Goal: Find specific page/section: Find specific page/section

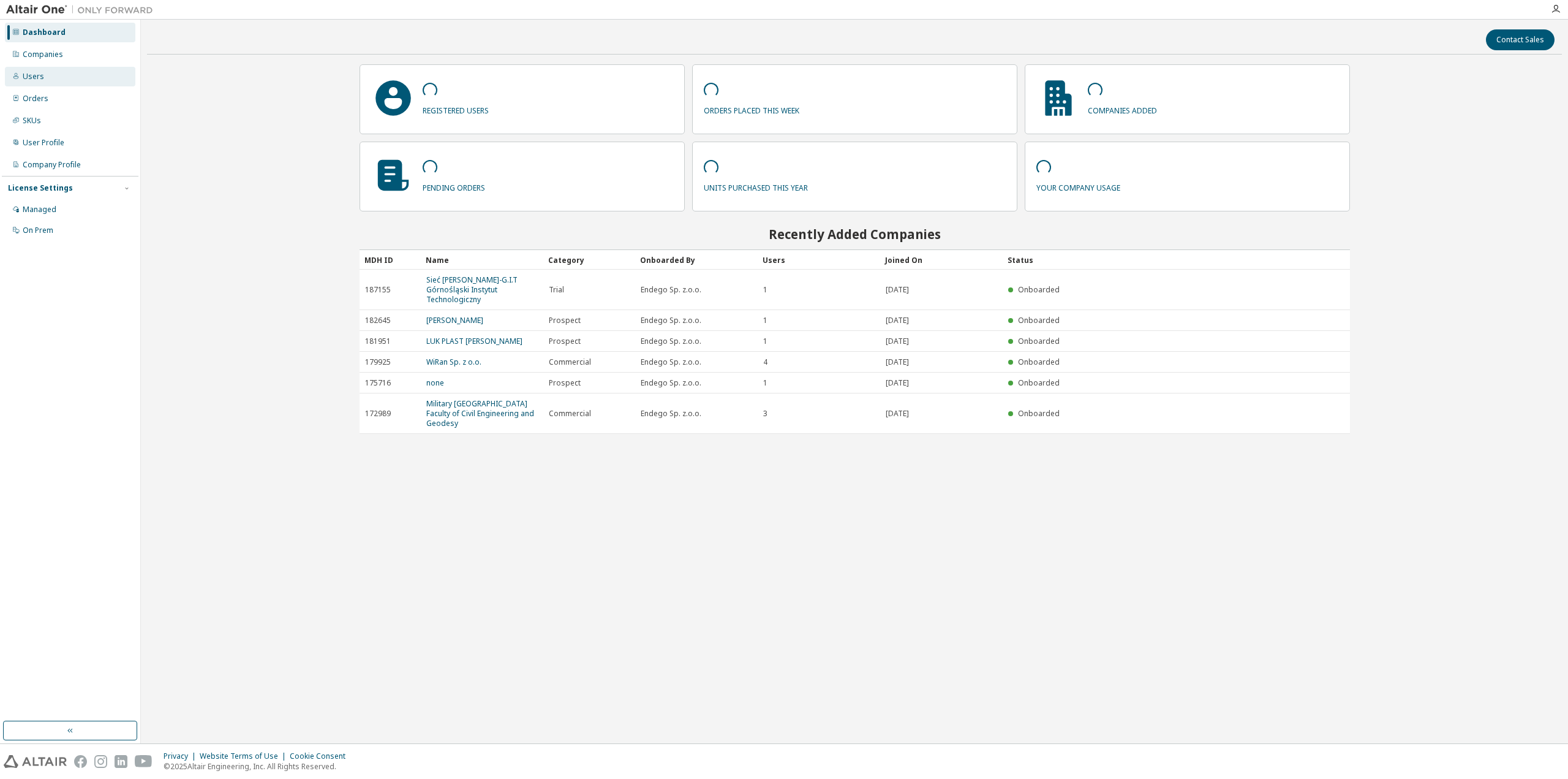
click at [18, 81] on div "Users" at bounding box center [70, 76] width 131 height 19
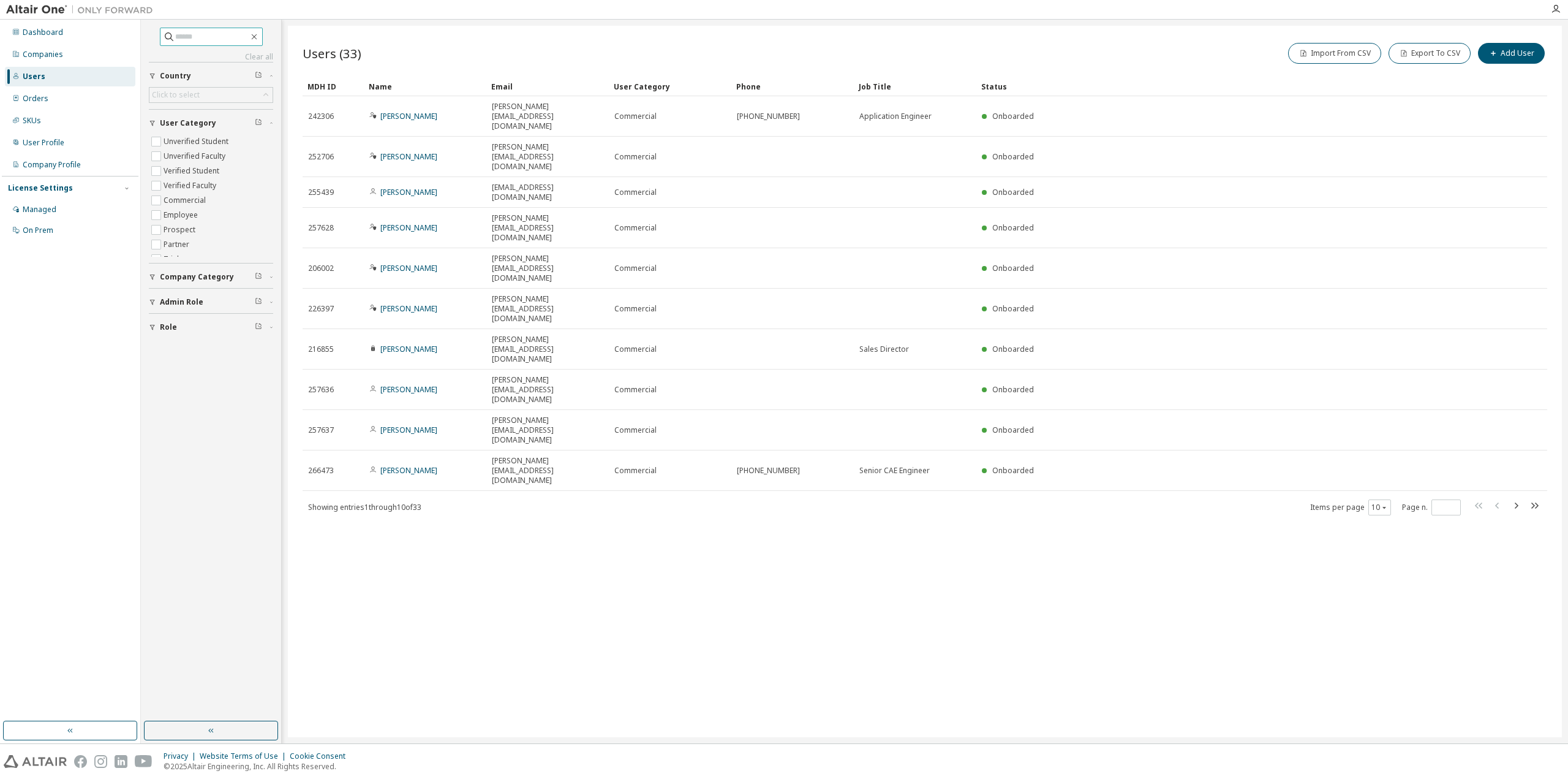
click at [215, 38] on input "text" at bounding box center [212, 37] width 73 height 12
type input "**"
click at [59, 58] on div "Companies" at bounding box center [43, 55] width 40 height 10
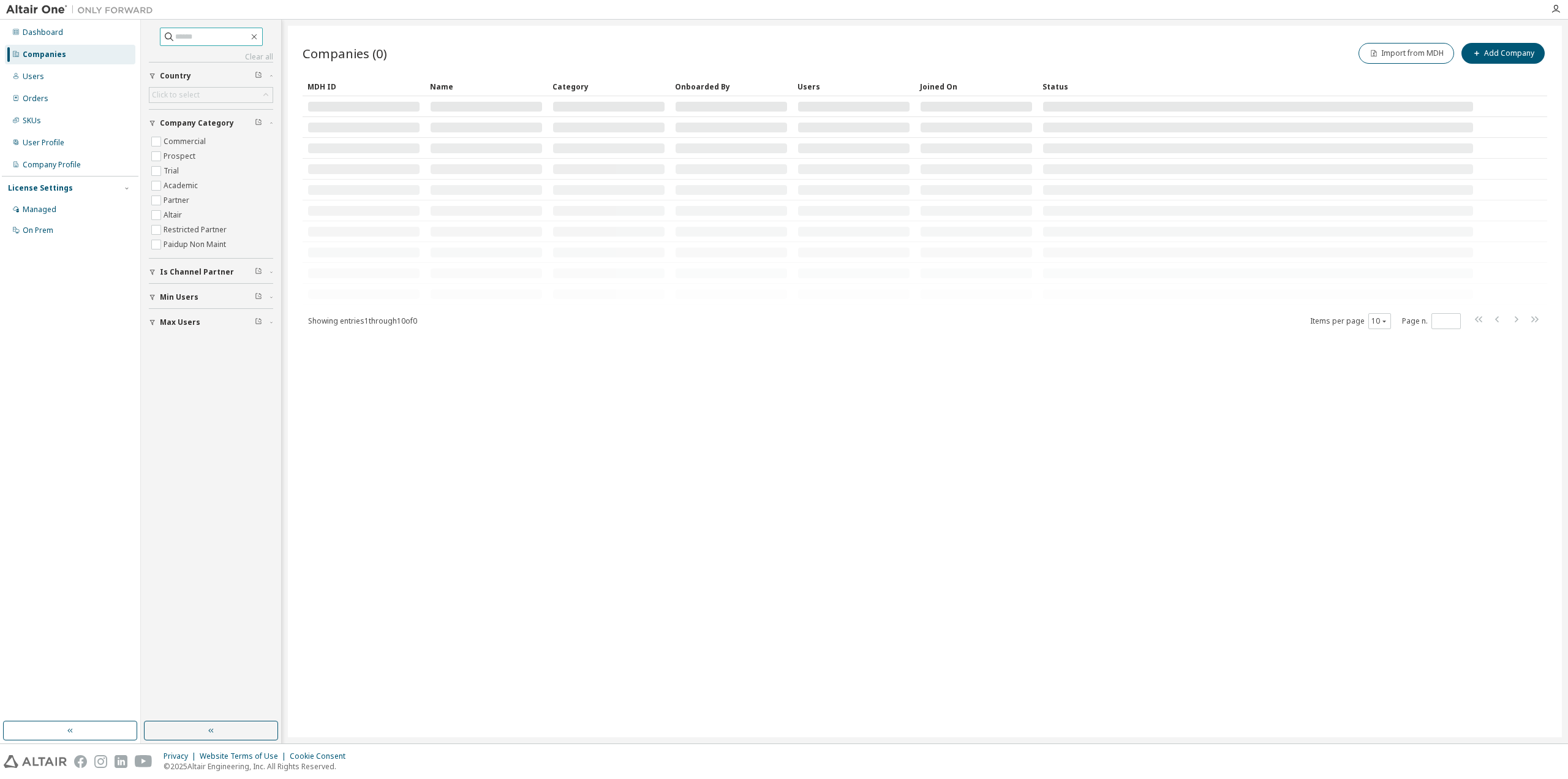
click at [213, 33] on input "text" at bounding box center [212, 37] width 73 height 12
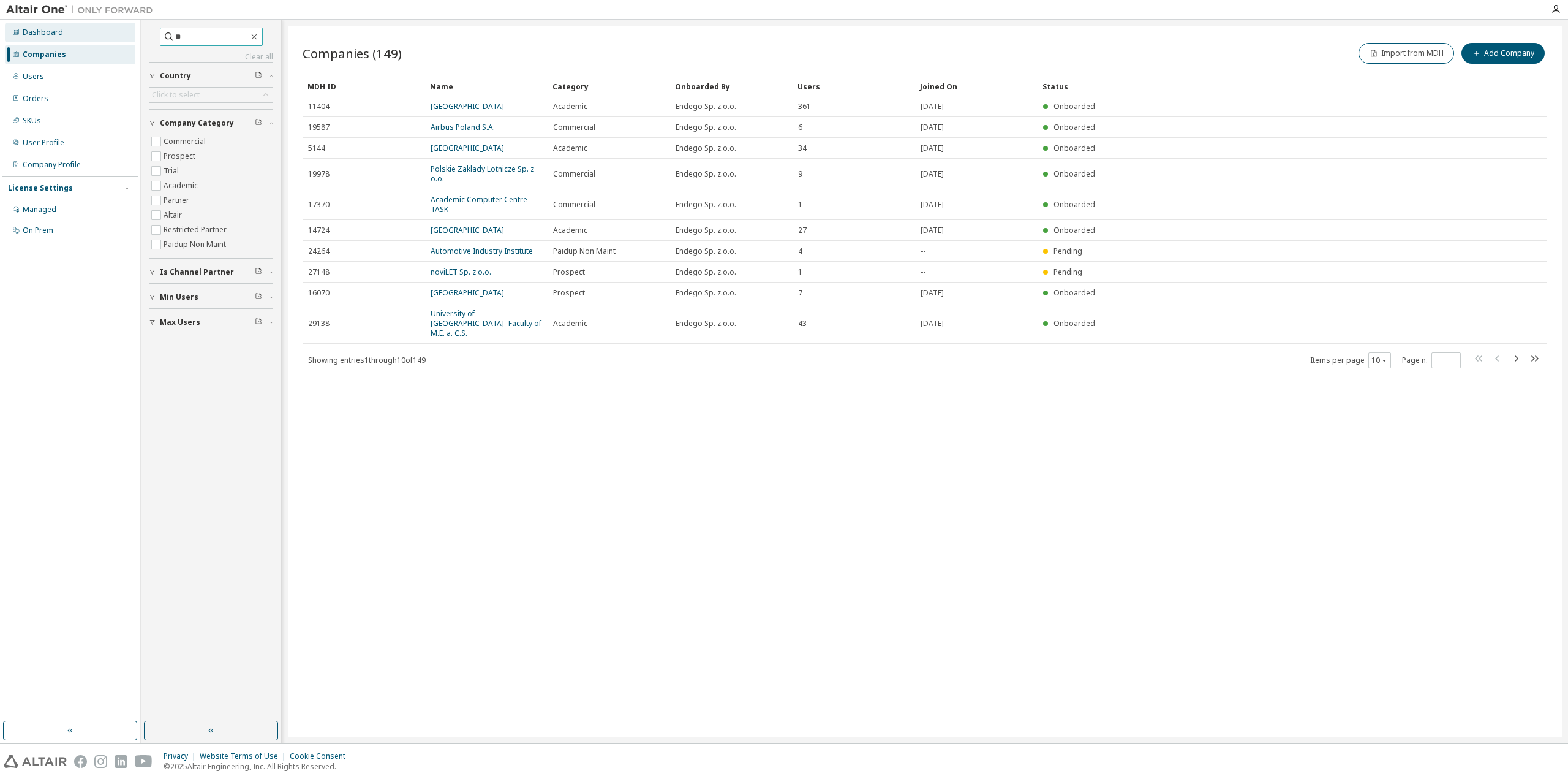
drag, startPoint x: 206, startPoint y: 33, endPoint x: 111, endPoint y: 40, distance: 95.3
click at [111, 40] on div "Dashboard Companies Users Orders SKUs User Profile Company Profile License Sett…" at bounding box center [784, 381] width 1568 height 724
paste input "**********"
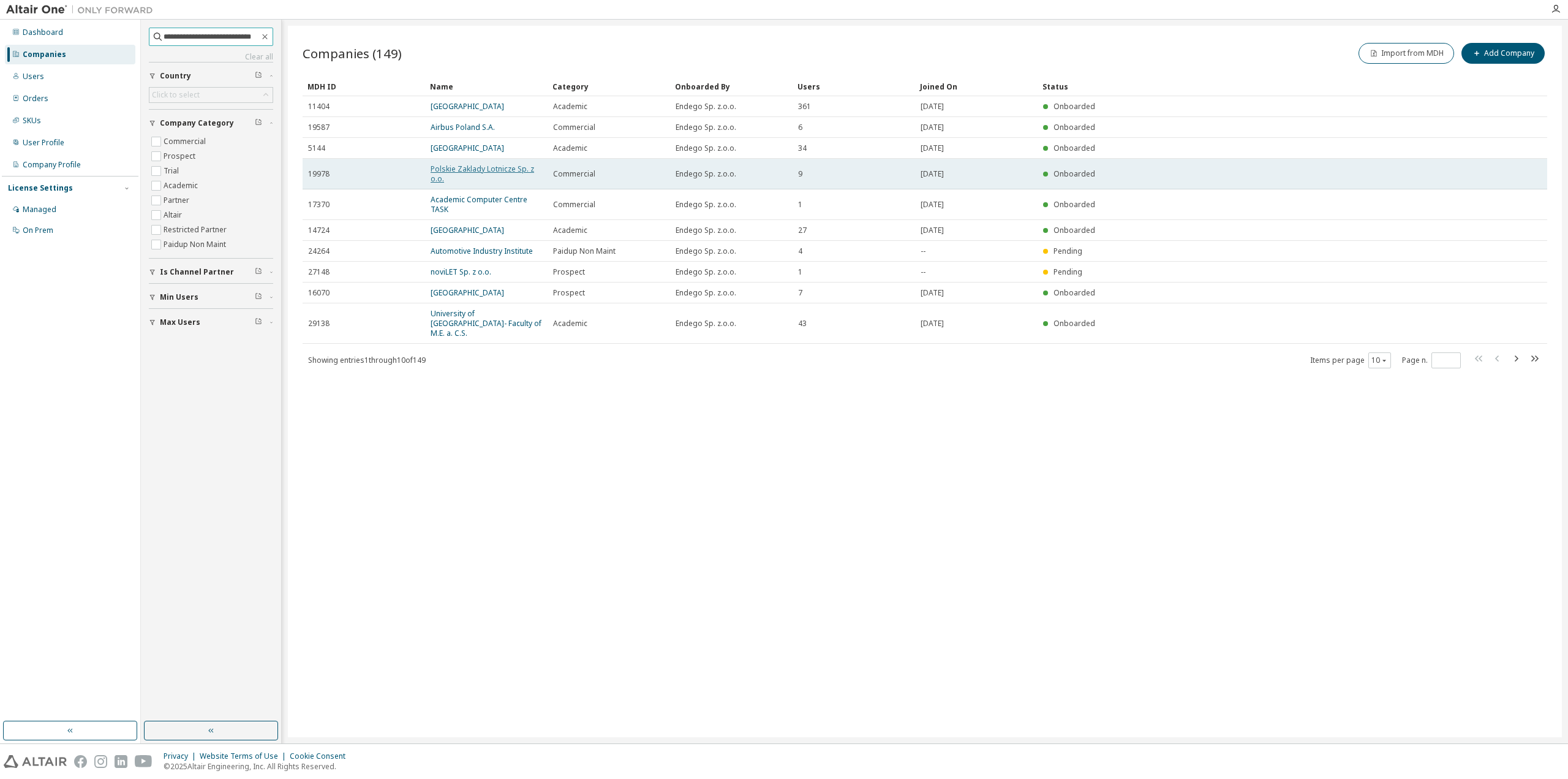
type input "**********"
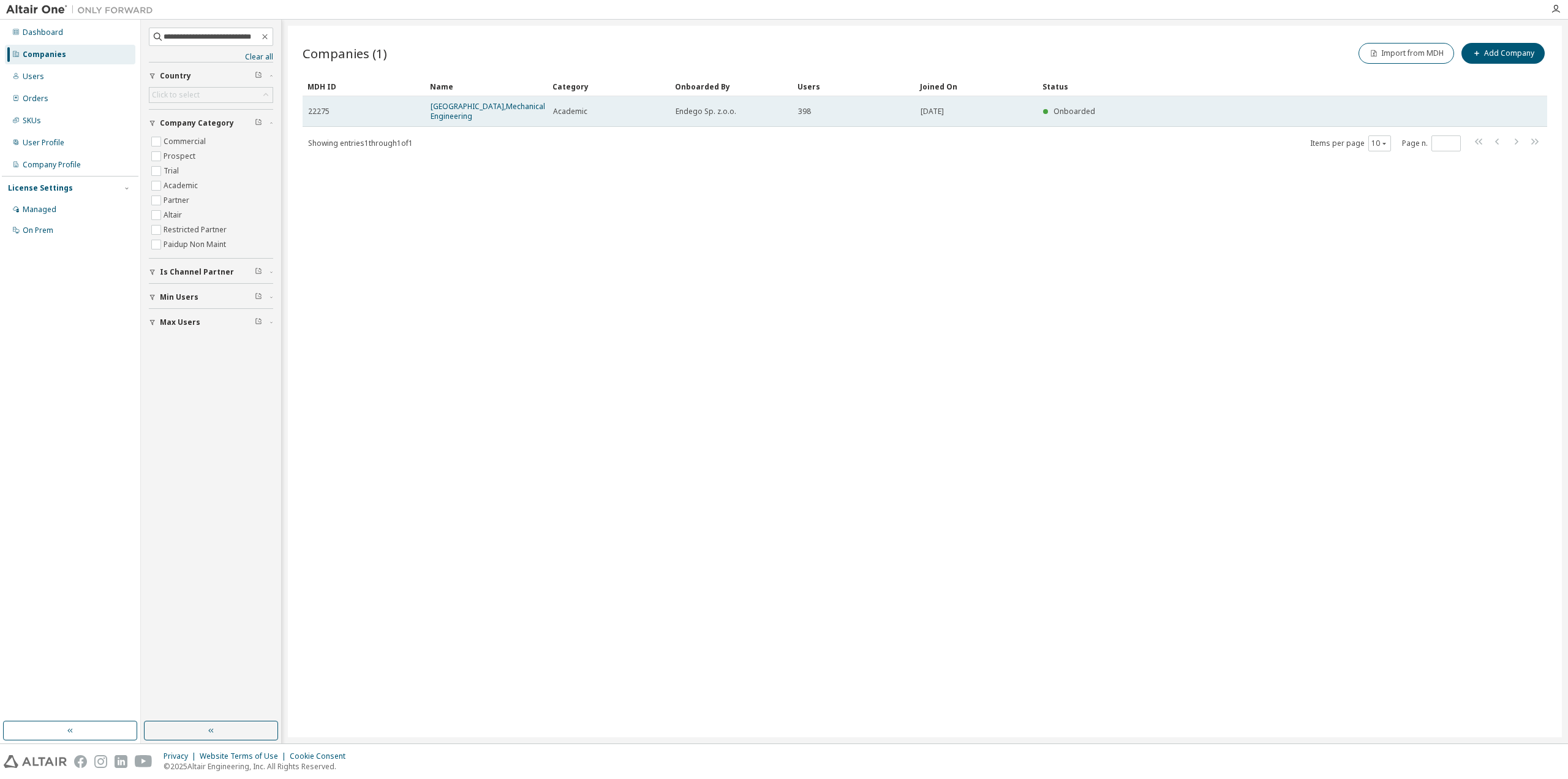
drag, startPoint x: 474, startPoint y: 124, endPoint x: 468, endPoint y: 117, distance: 9.2
click at [473, 121] on span "Military University of Technology,Mechanical Engineering" at bounding box center [488, 111] width 114 height 19
click at [468, 117] on link "Military University of Technology,Mechanical Engineering" at bounding box center [488, 111] width 114 height 20
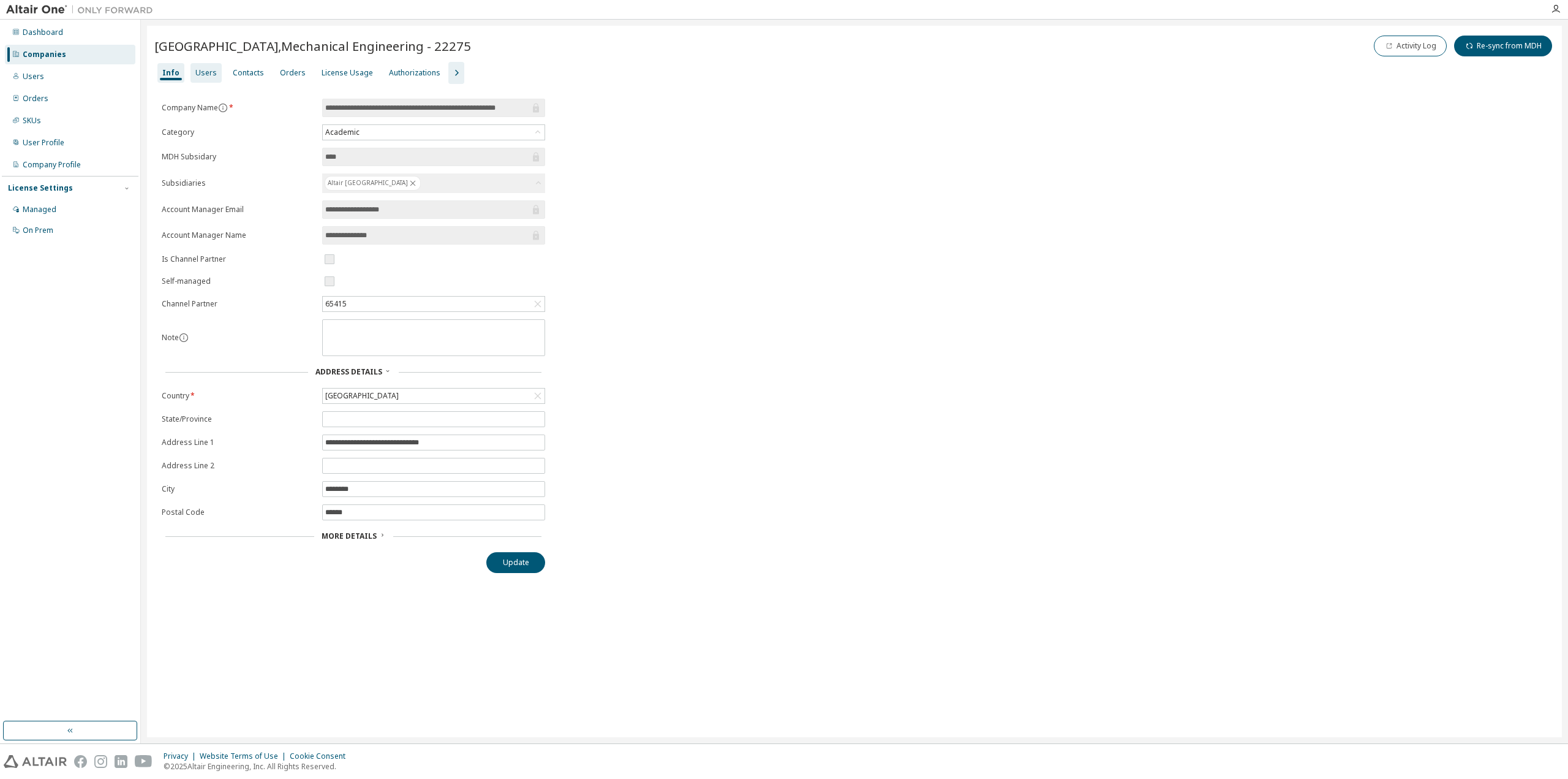
click at [211, 68] on div "Users" at bounding box center [206, 73] width 22 height 10
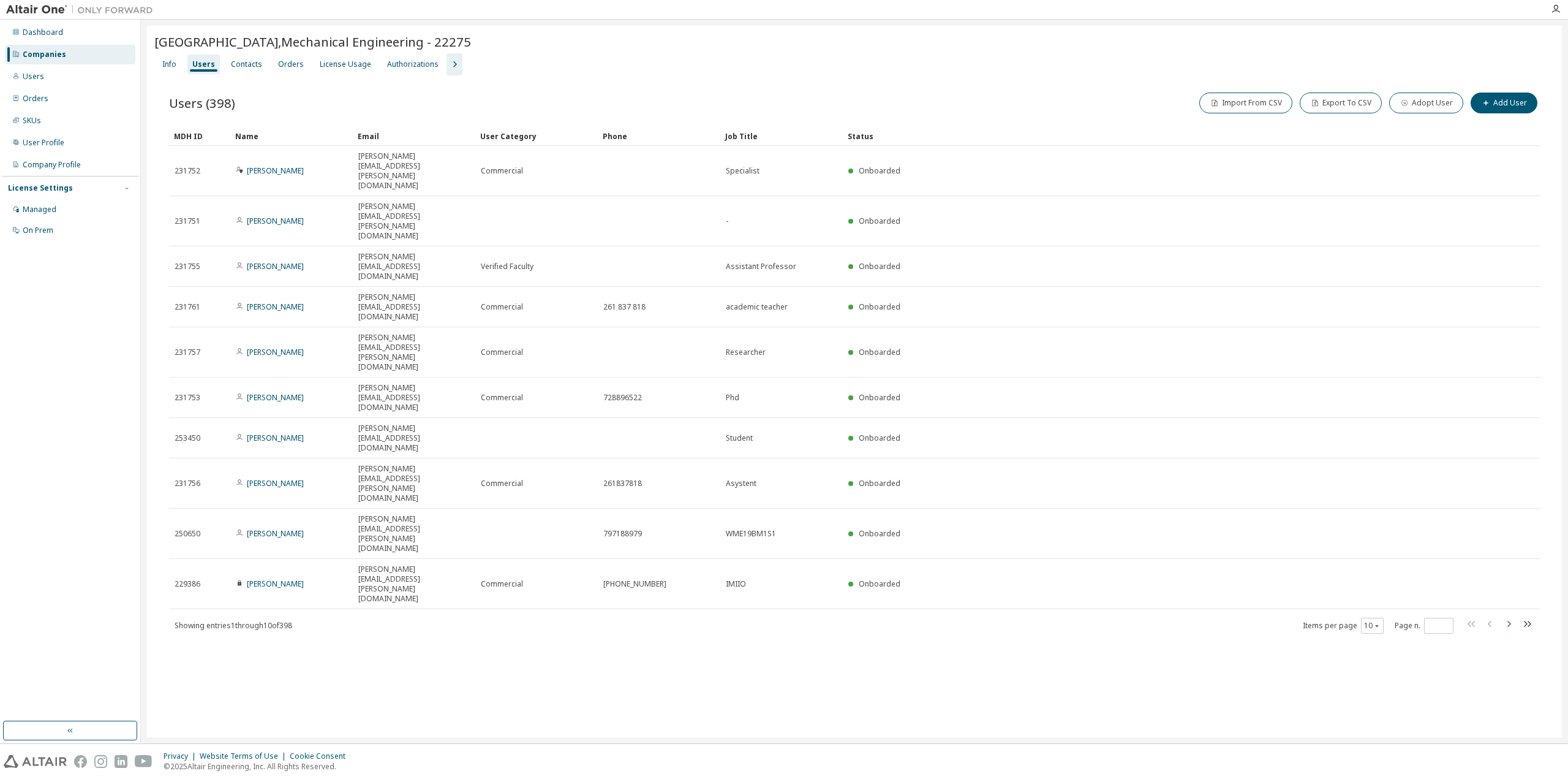
click at [1509, 621] on icon "button" at bounding box center [1509, 624] width 4 height 6
type input "*"
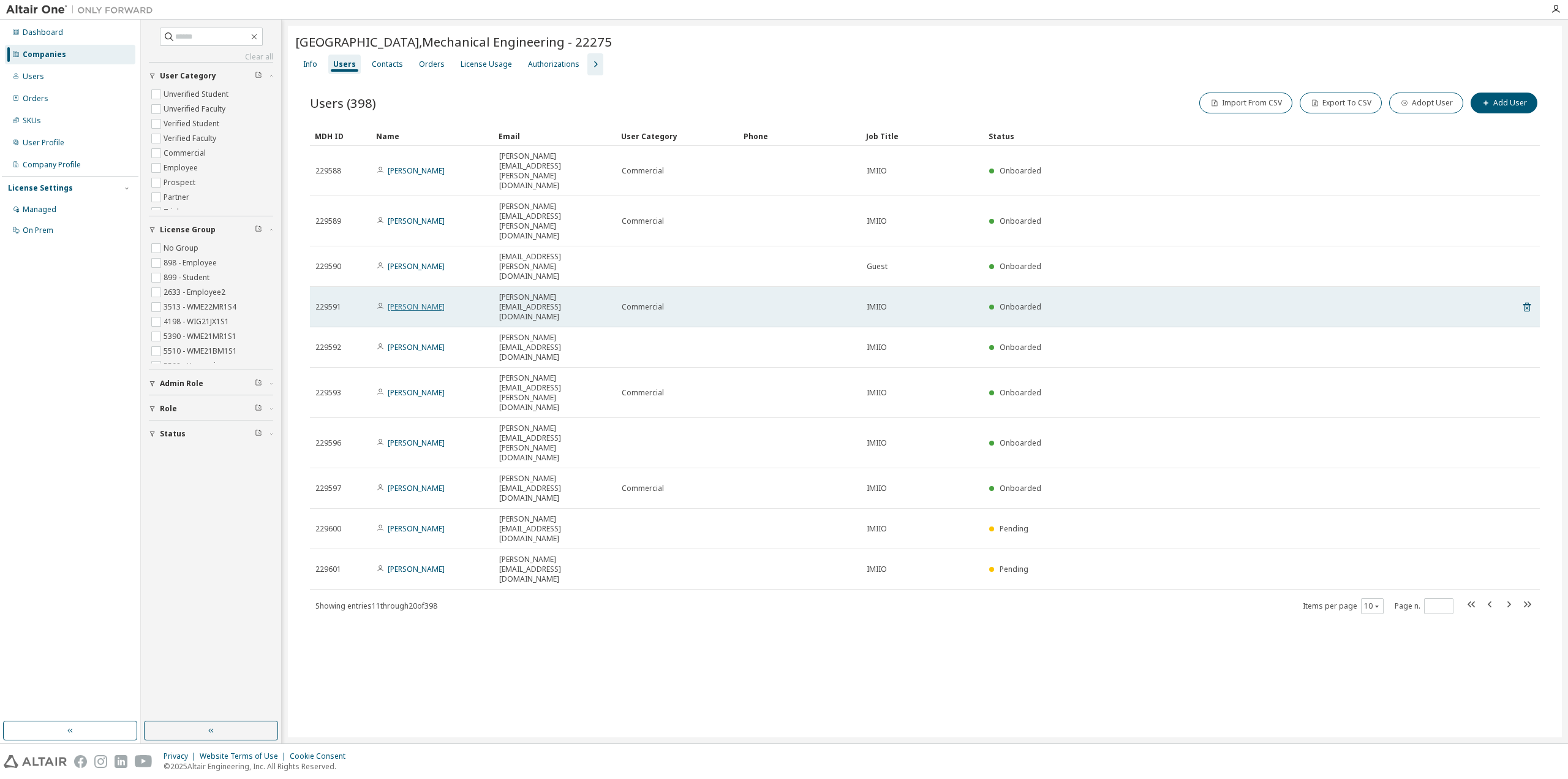
click at [435, 302] on link "Krzysztof Damaziak" at bounding box center [416, 307] width 57 height 10
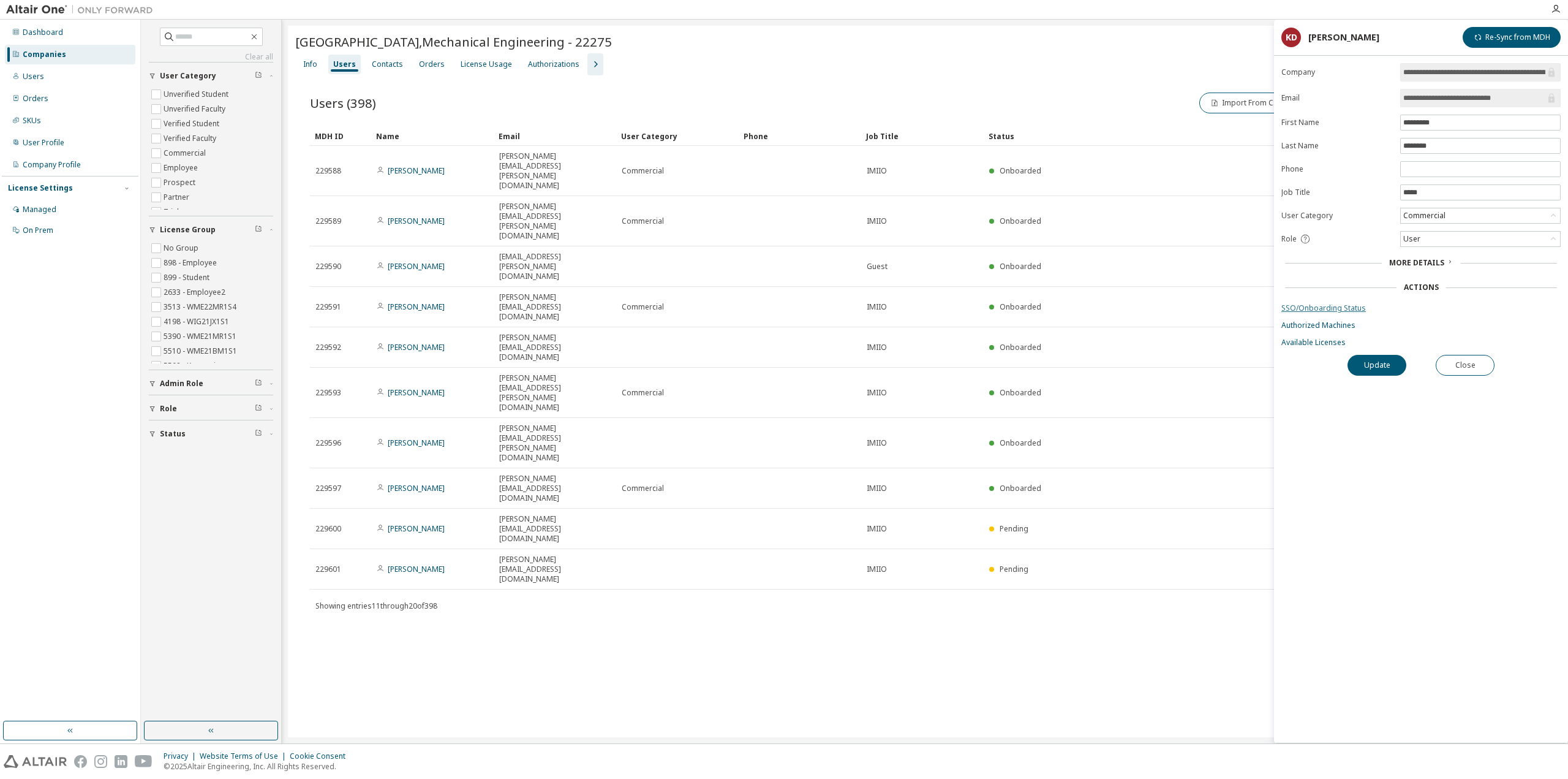
click at [1340, 306] on link "SSO/Onboarding Status" at bounding box center [1421, 308] width 279 height 10
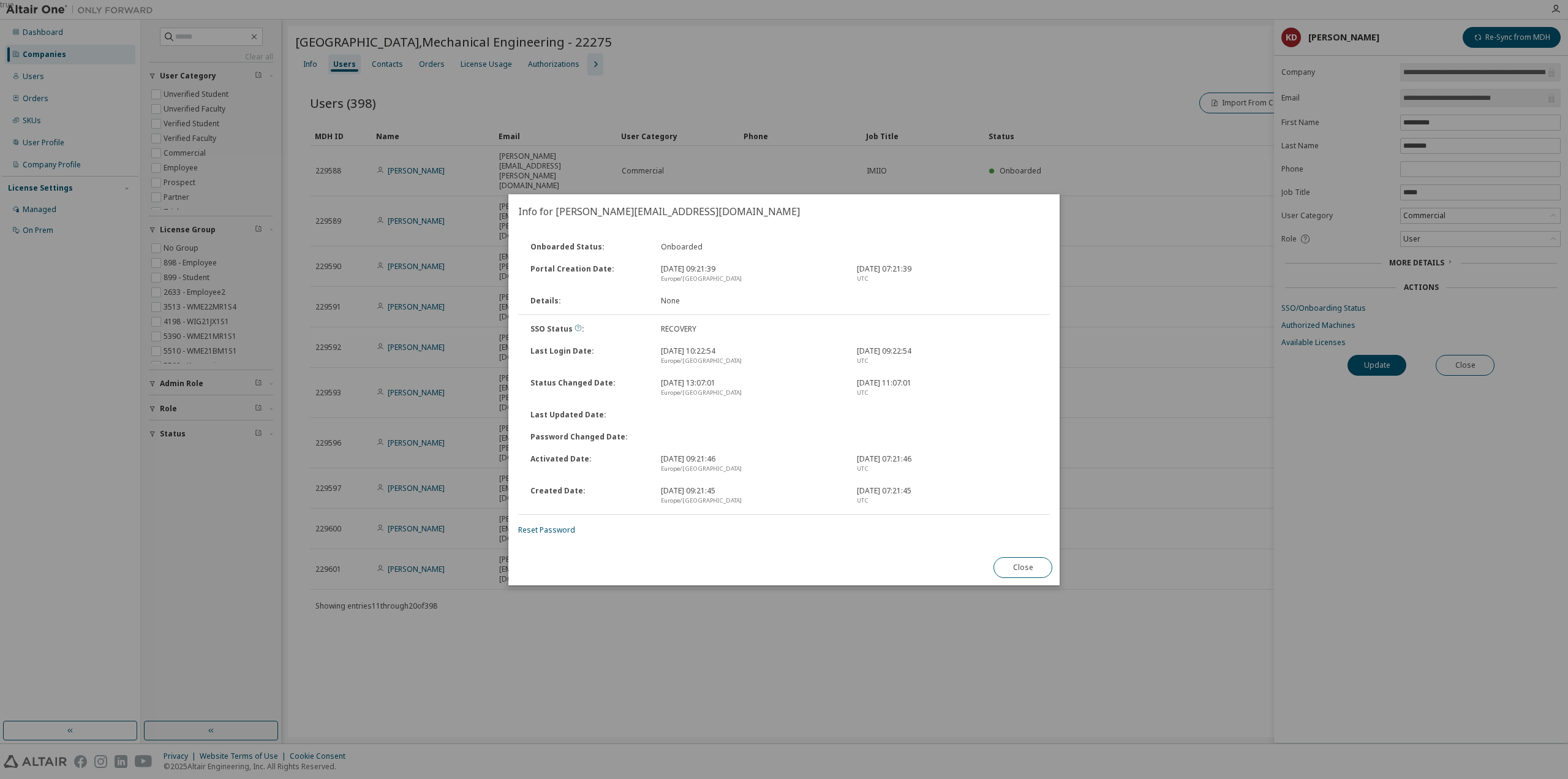
click at [577, 328] on icon at bounding box center [578, 328] width 7 height 7
